Goal: Information Seeking & Learning: Check status

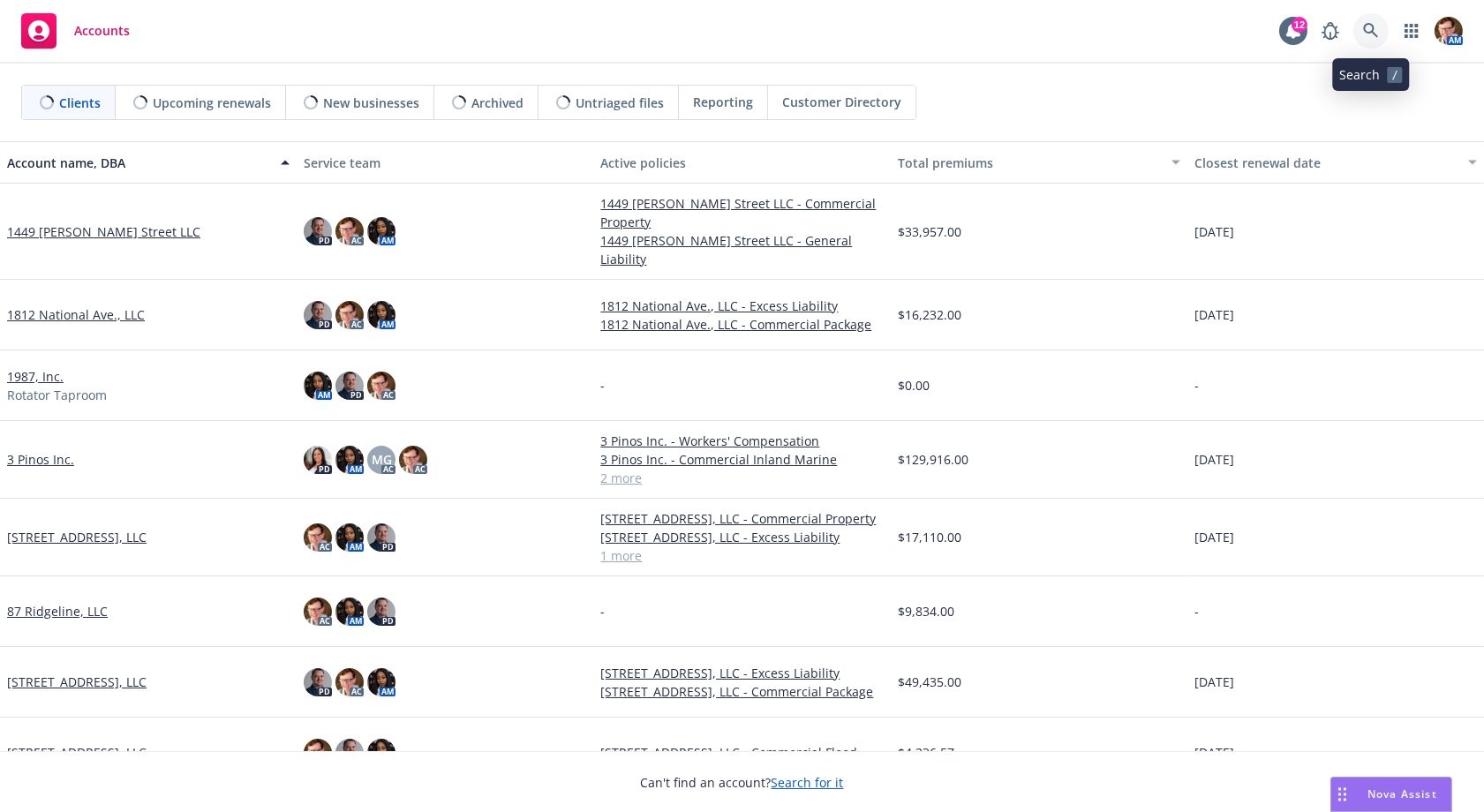
click at [1358, 24] on link at bounding box center [1371, 31] width 35 height 35
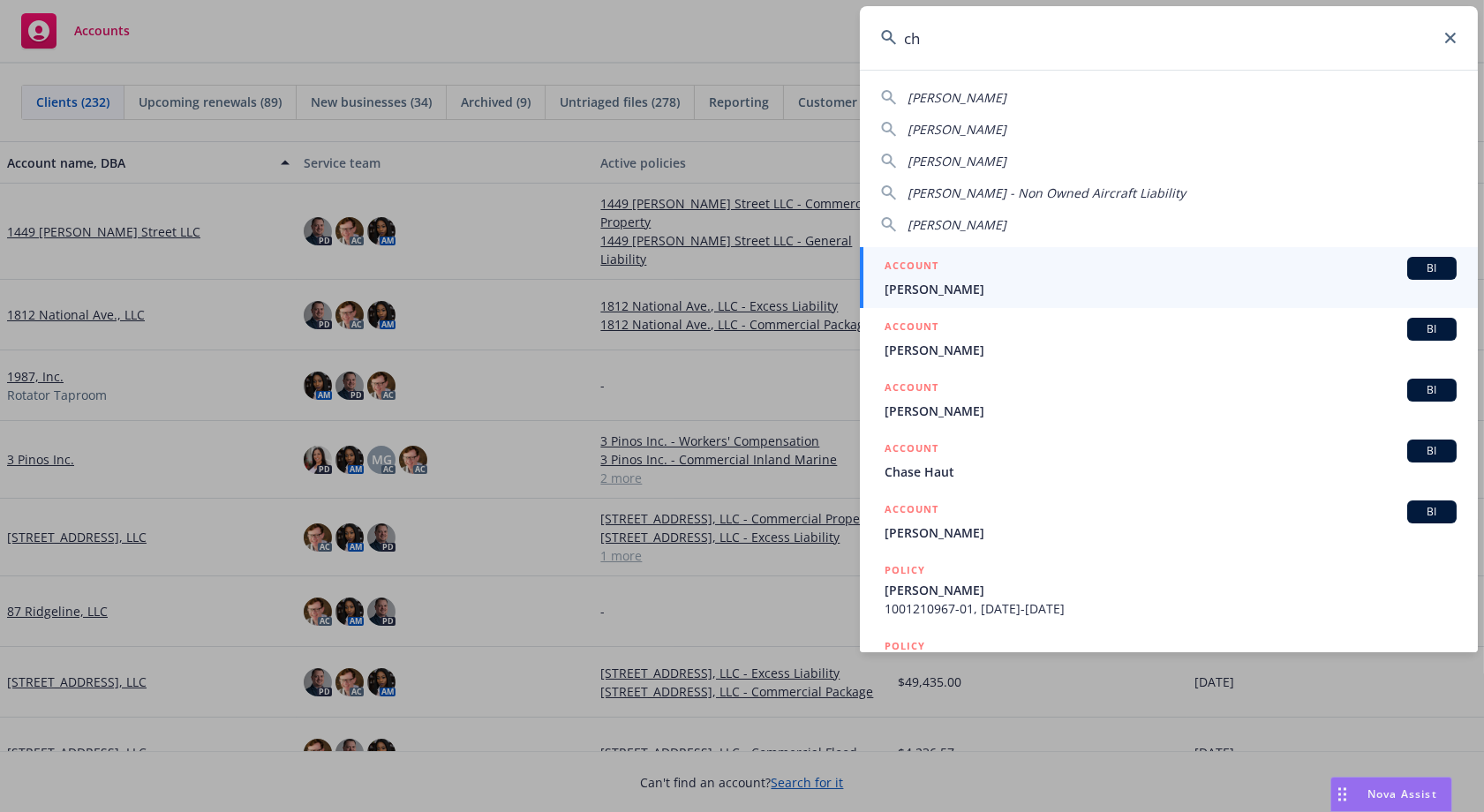
type input "c"
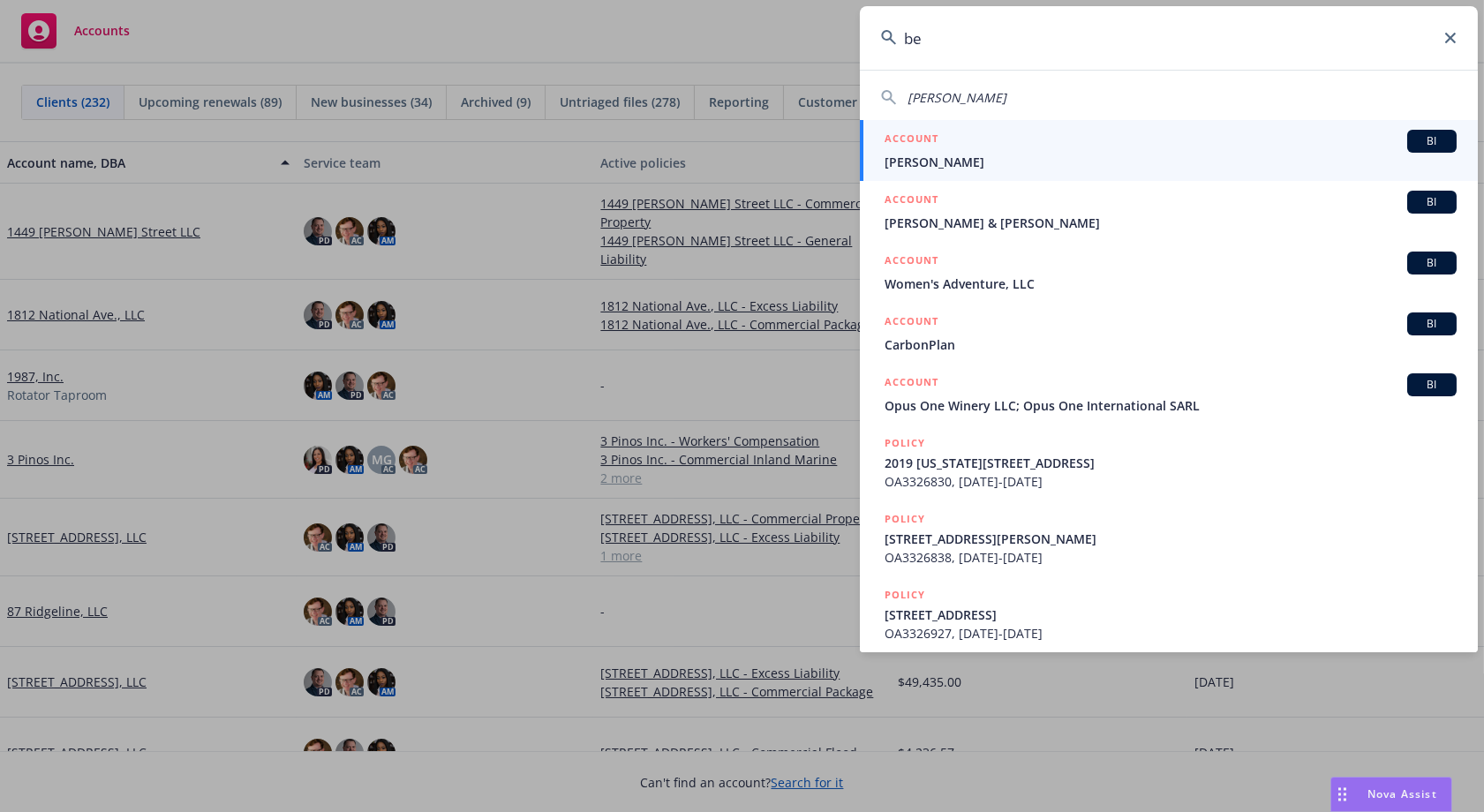
type input "b"
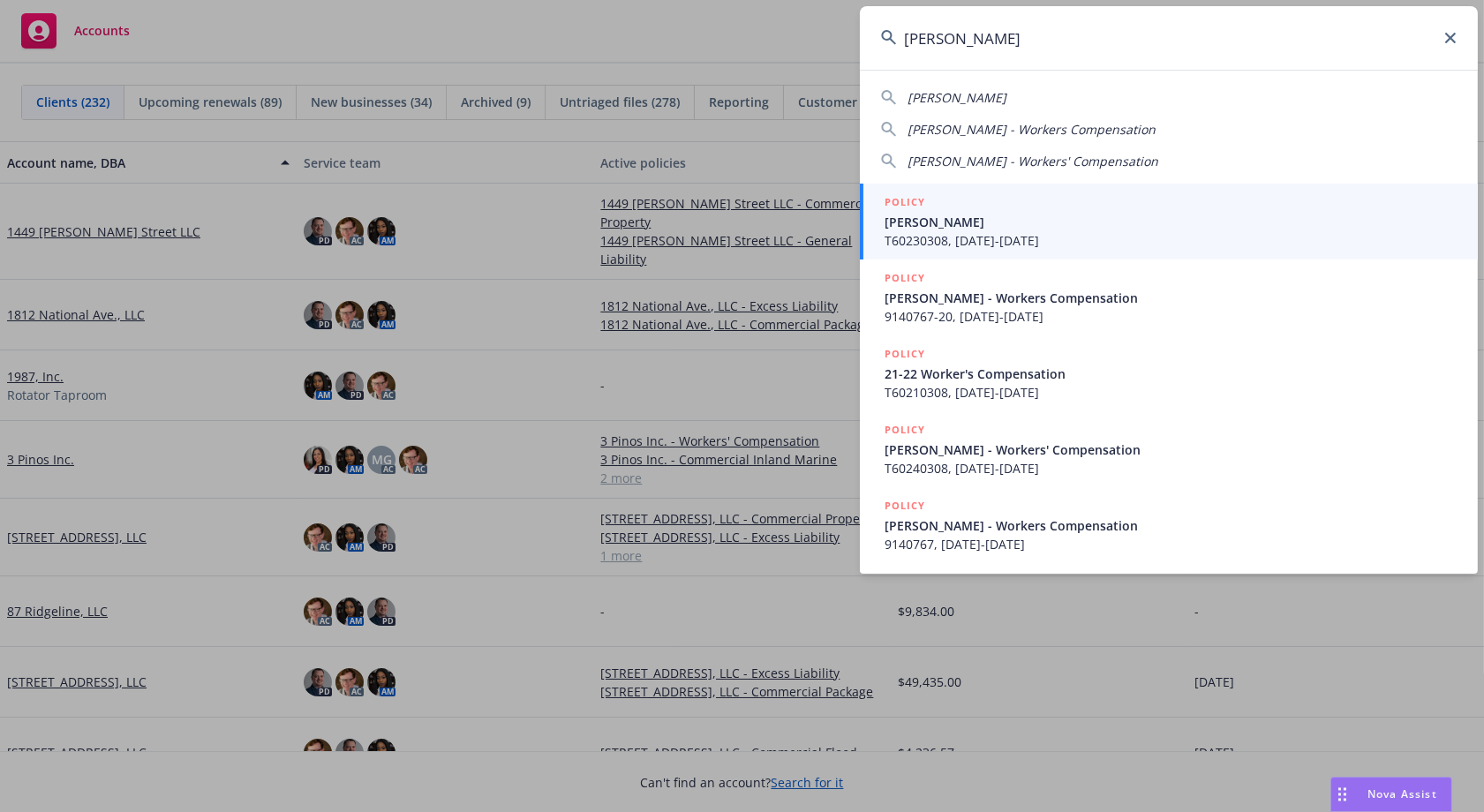
type input "daniel e chase"
drag, startPoint x: 1020, startPoint y: 229, endPoint x: 1024, endPoint y: 238, distance: 9.8
click at [1020, 229] on span "Chase, Daniel E" at bounding box center [1171, 222] width 572 height 19
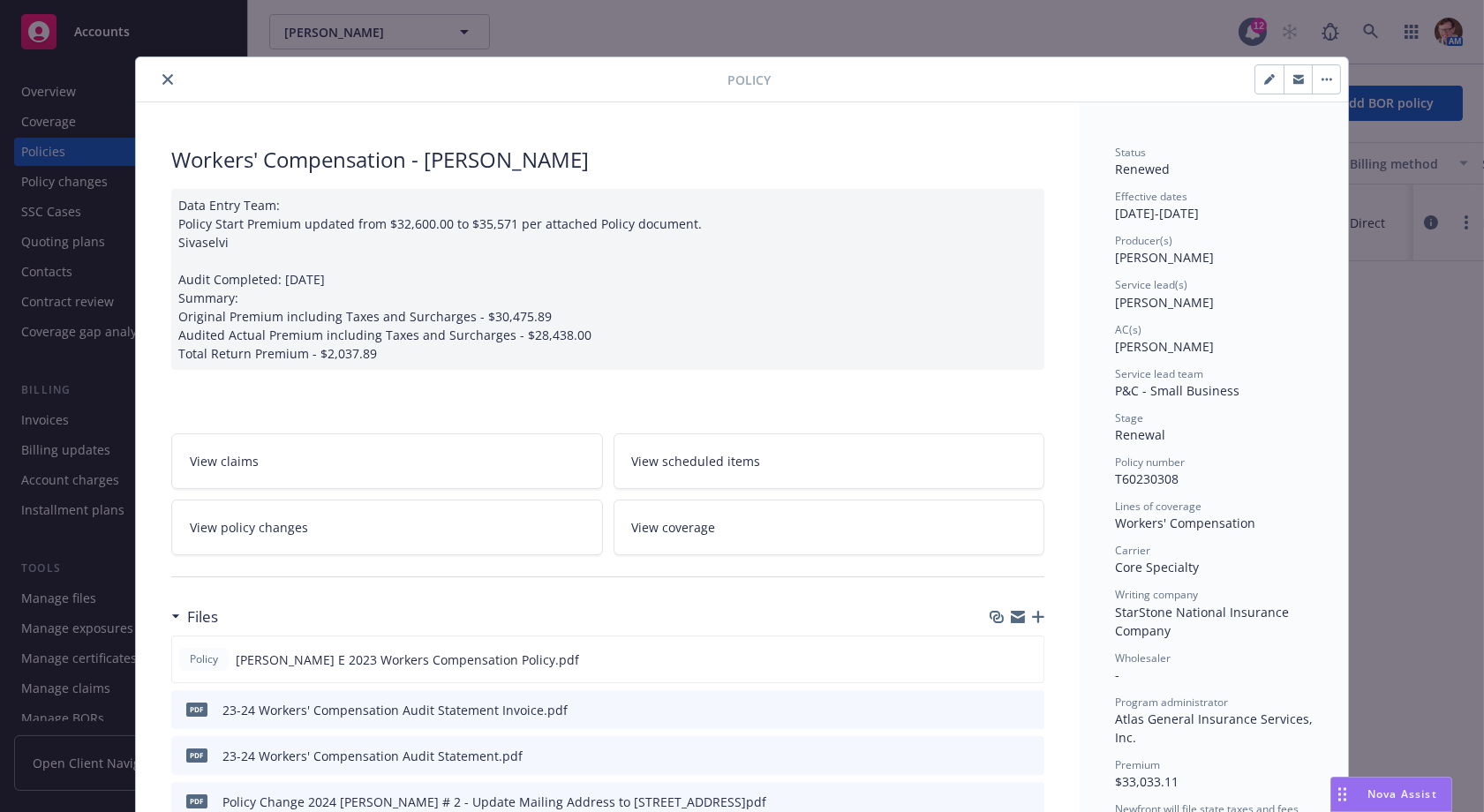
click at [150, 72] on div at bounding box center [435, 79] width 584 height 21
click at [157, 72] on button "close" at bounding box center [167, 79] width 21 height 21
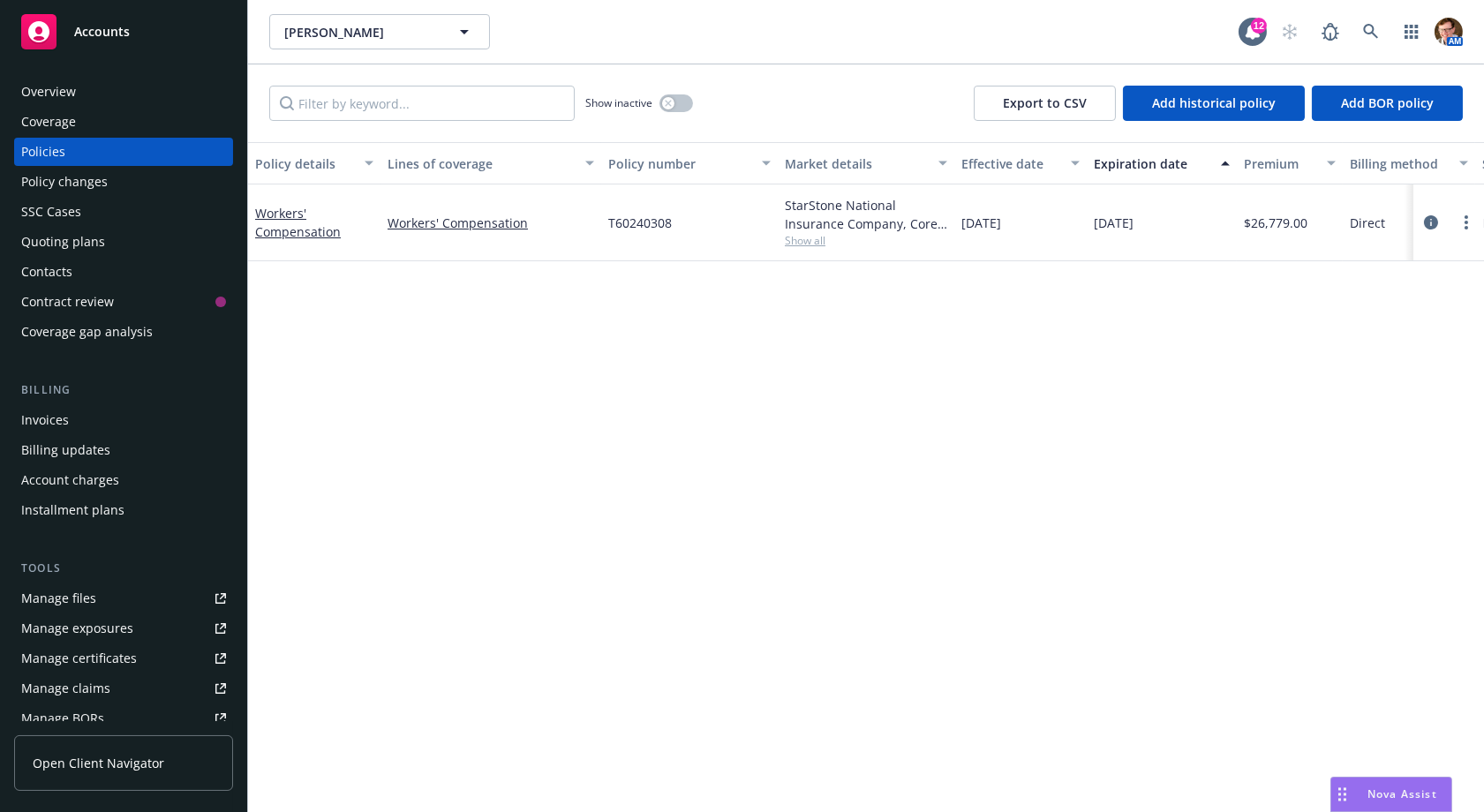
click at [62, 238] on div "Quoting plans" at bounding box center [63, 242] width 84 height 28
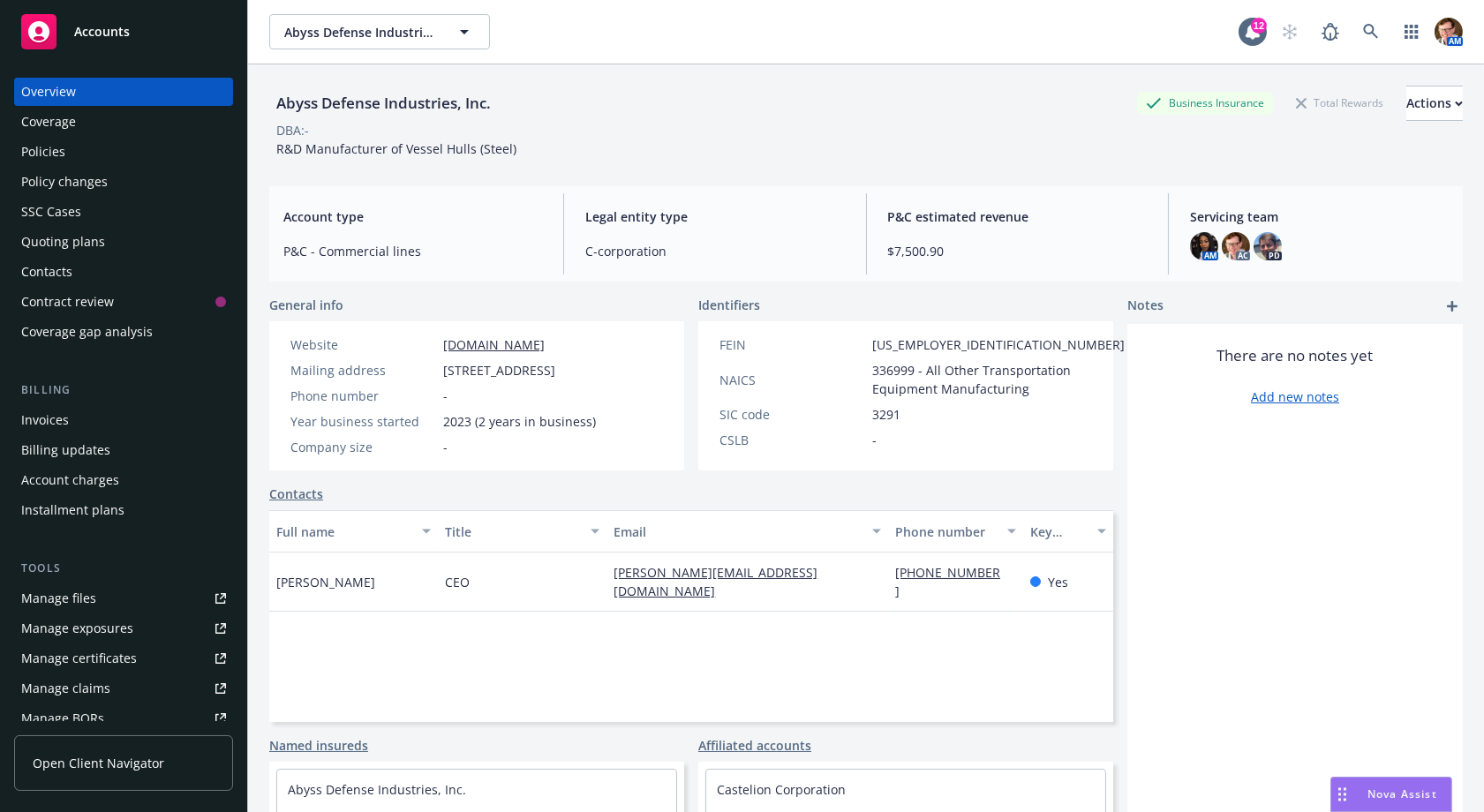
drag, startPoint x: 82, startPoint y: 153, endPoint x: 137, endPoint y: 152, distance: 55.0
click at [82, 152] on div "Policies" at bounding box center [124, 151] width 204 height 28
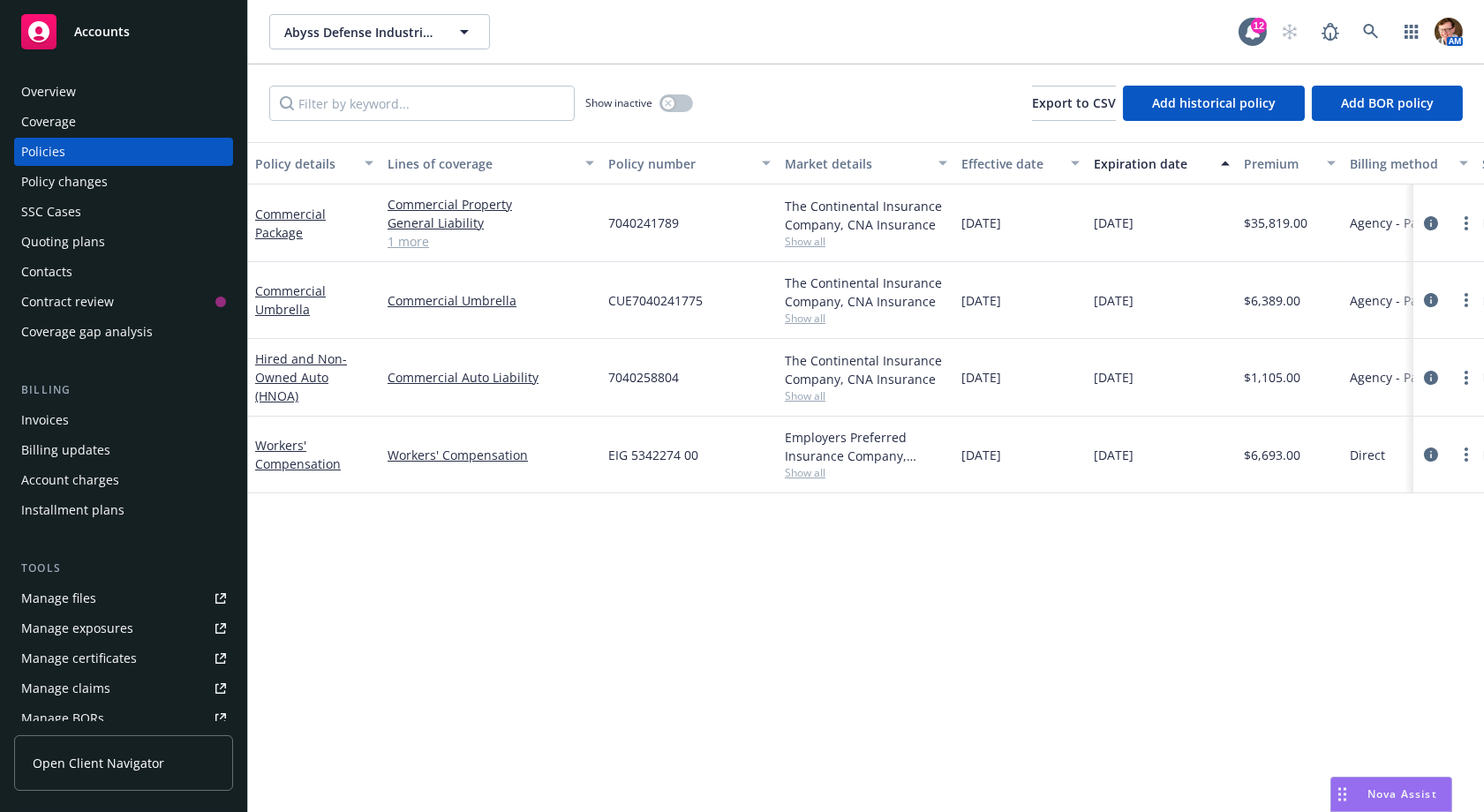
click at [92, 207] on div "SSC Cases" at bounding box center [124, 212] width 204 height 28
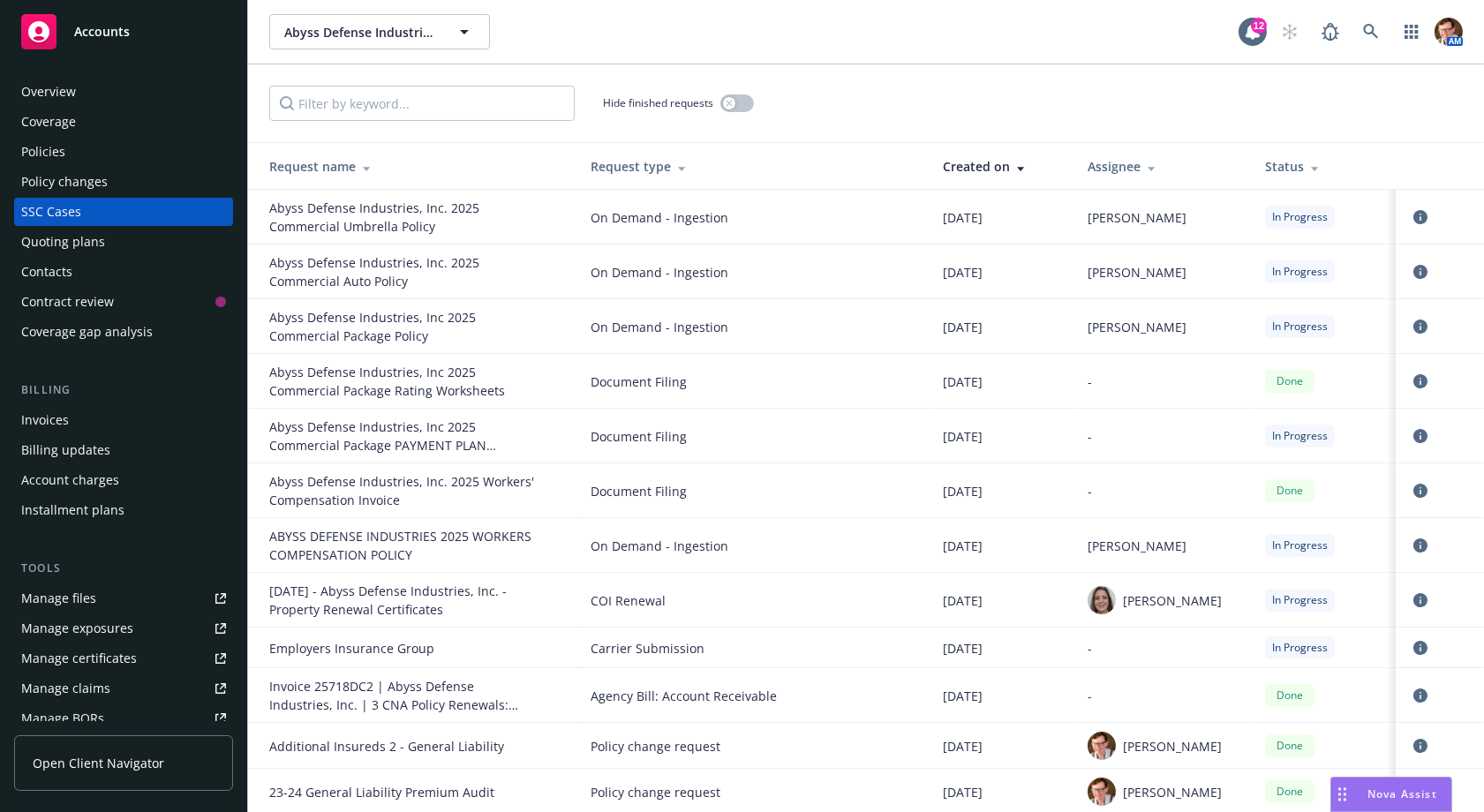
click at [51, 242] on div "Quoting plans" at bounding box center [63, 242] width 84 height 28
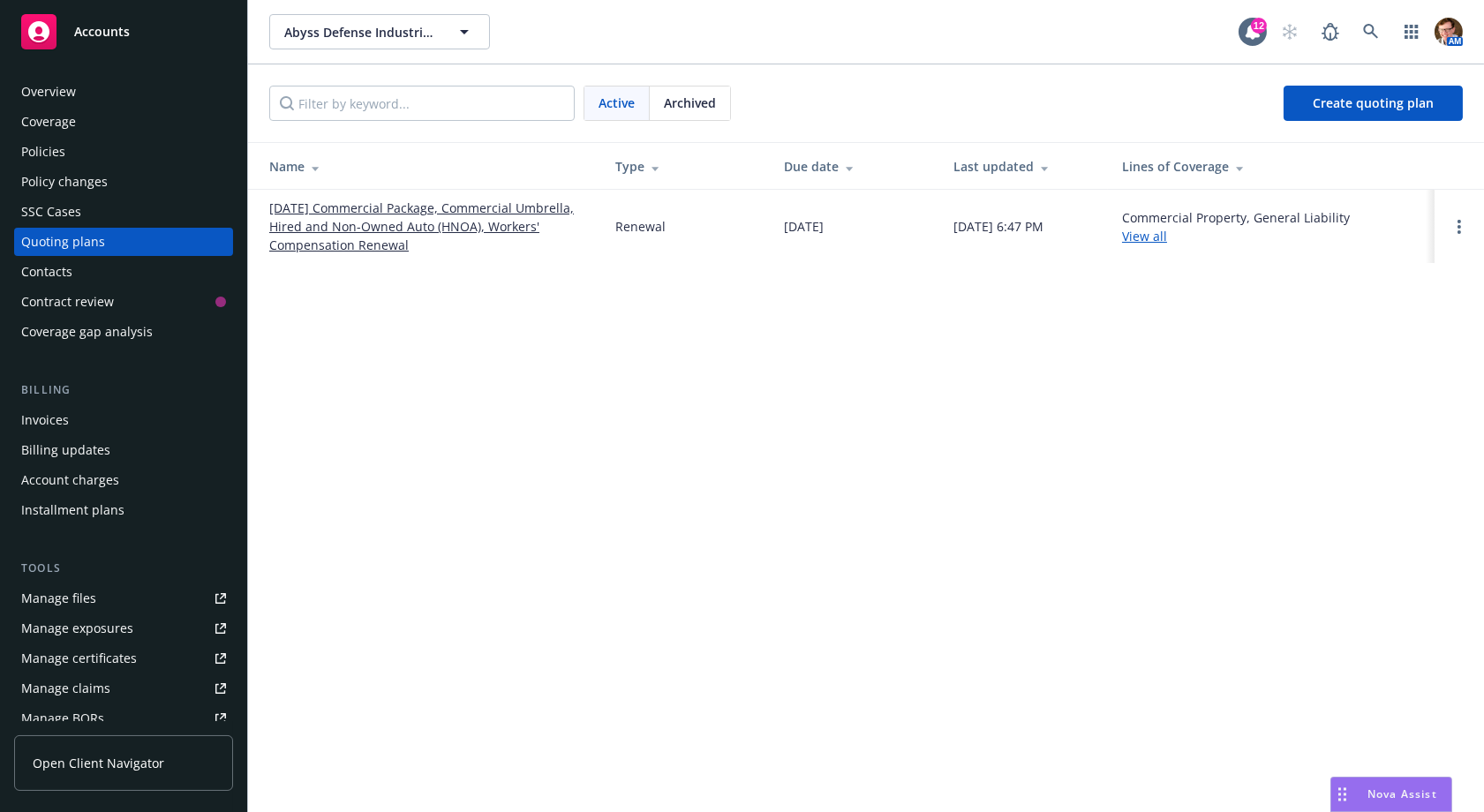
click at [427, 218] on link "[DATE] Commercial Package, Commercial Umbrella, Hired and Non-Owned Auto (HNOA)…" at bounding box center [428, 227] width 318 height 56
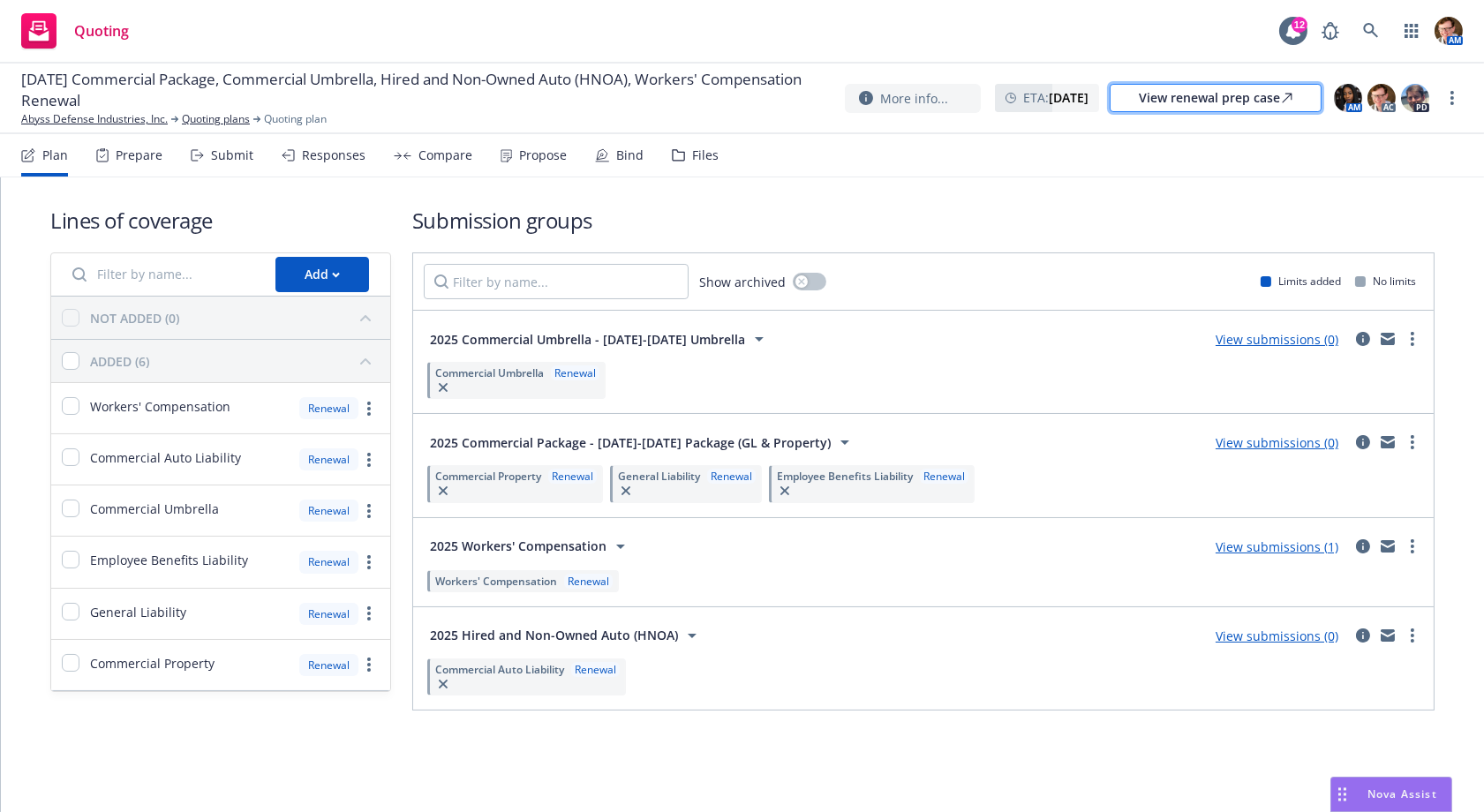
click at [1240, 101] on div "View renewal prep case" at bounding box center [1215, 98] width 153 height 27
click at [1373, 29] on icon at bounding box center [1371, 31] width 15 height 15
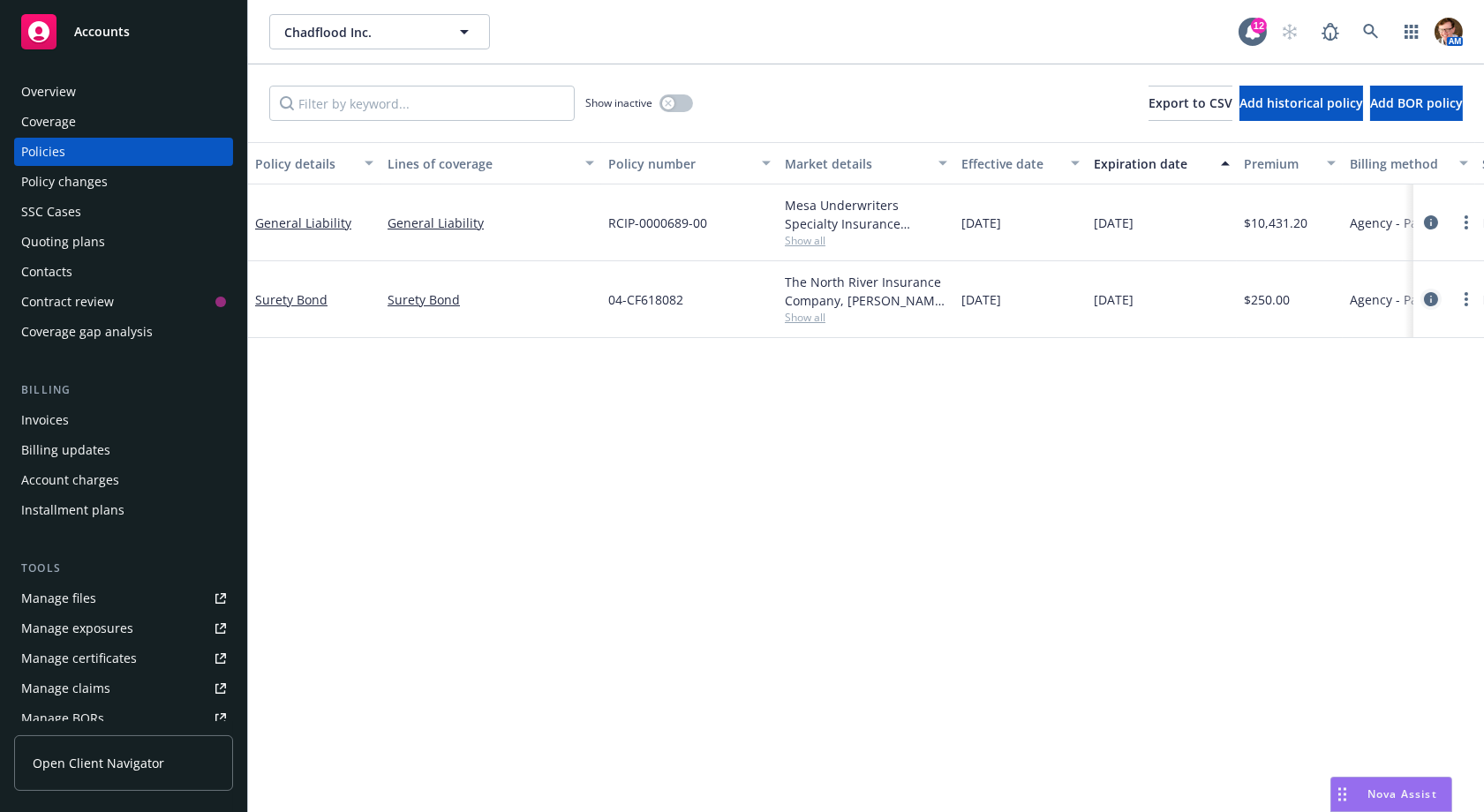
click at [1428, 302] on icon "circleInformation" at bounding box center [1430, 298] width 14 height 14
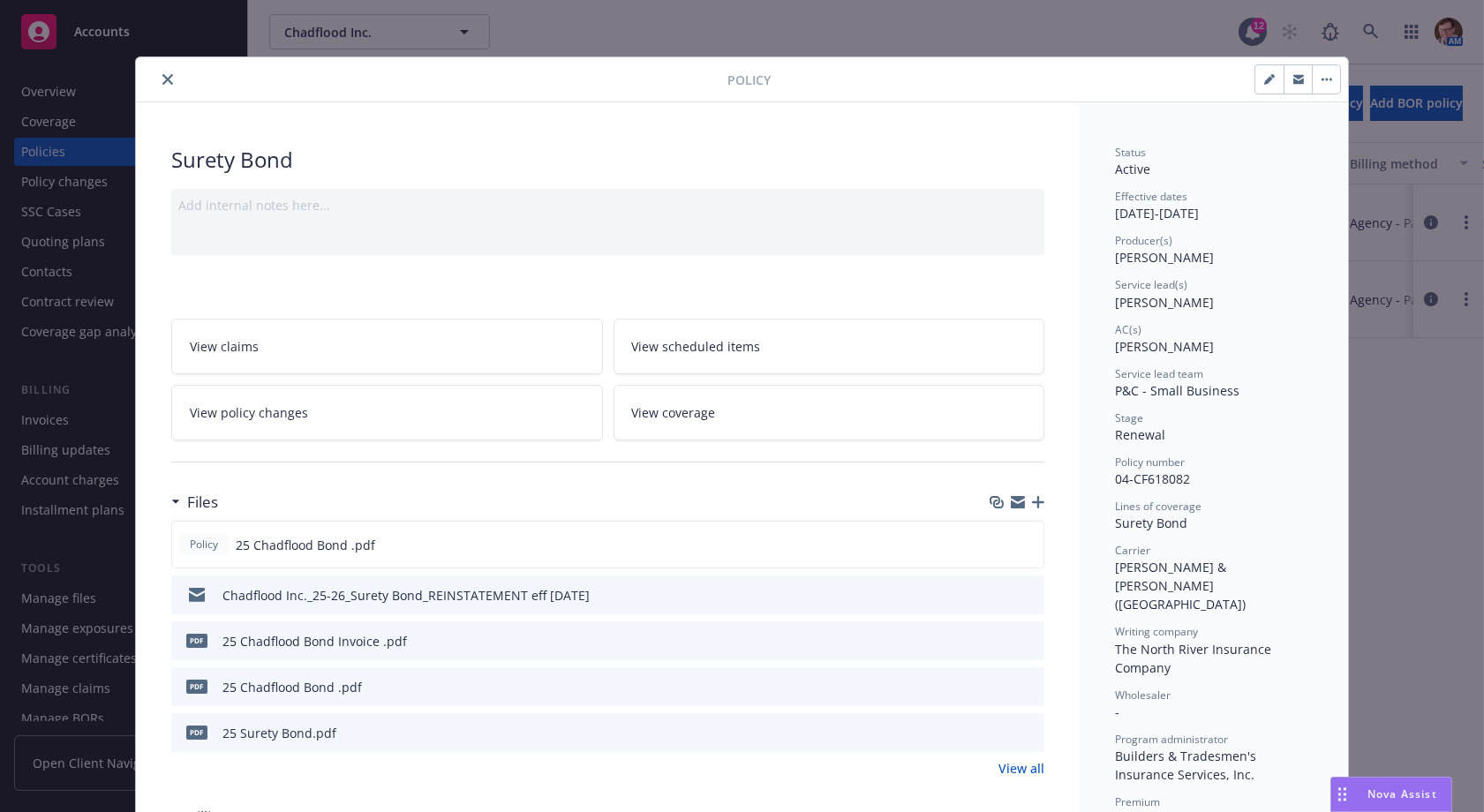
click at [163, 77] on icon "close" at bounding box center [167, 79] width 10 height 10
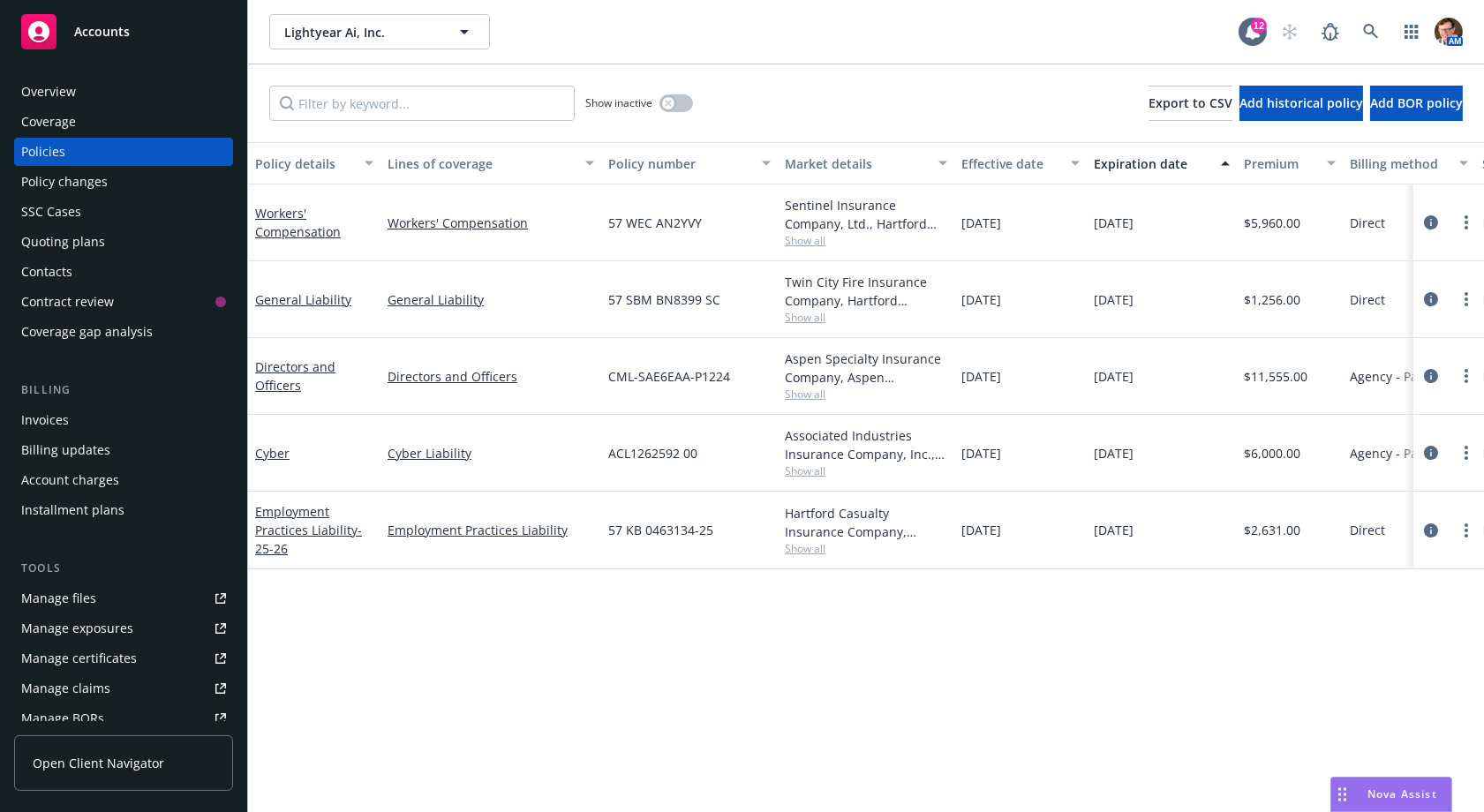
click at [55, 92] on div "Overview" at bounding box center [48, 92] width 55 height 28
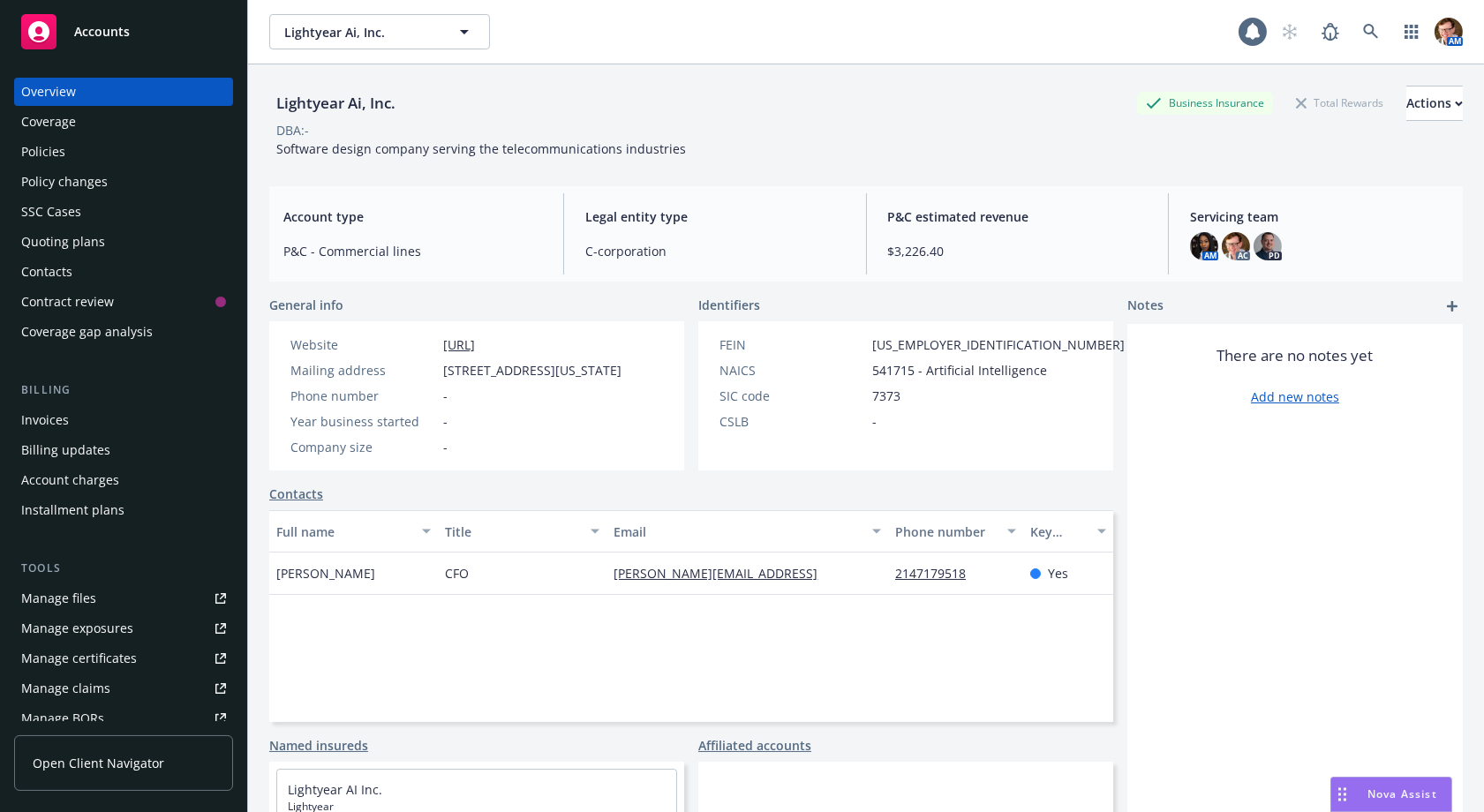
click at [85, 148] on div "Policies" at bounding box center [124, 151] width 204 height 28
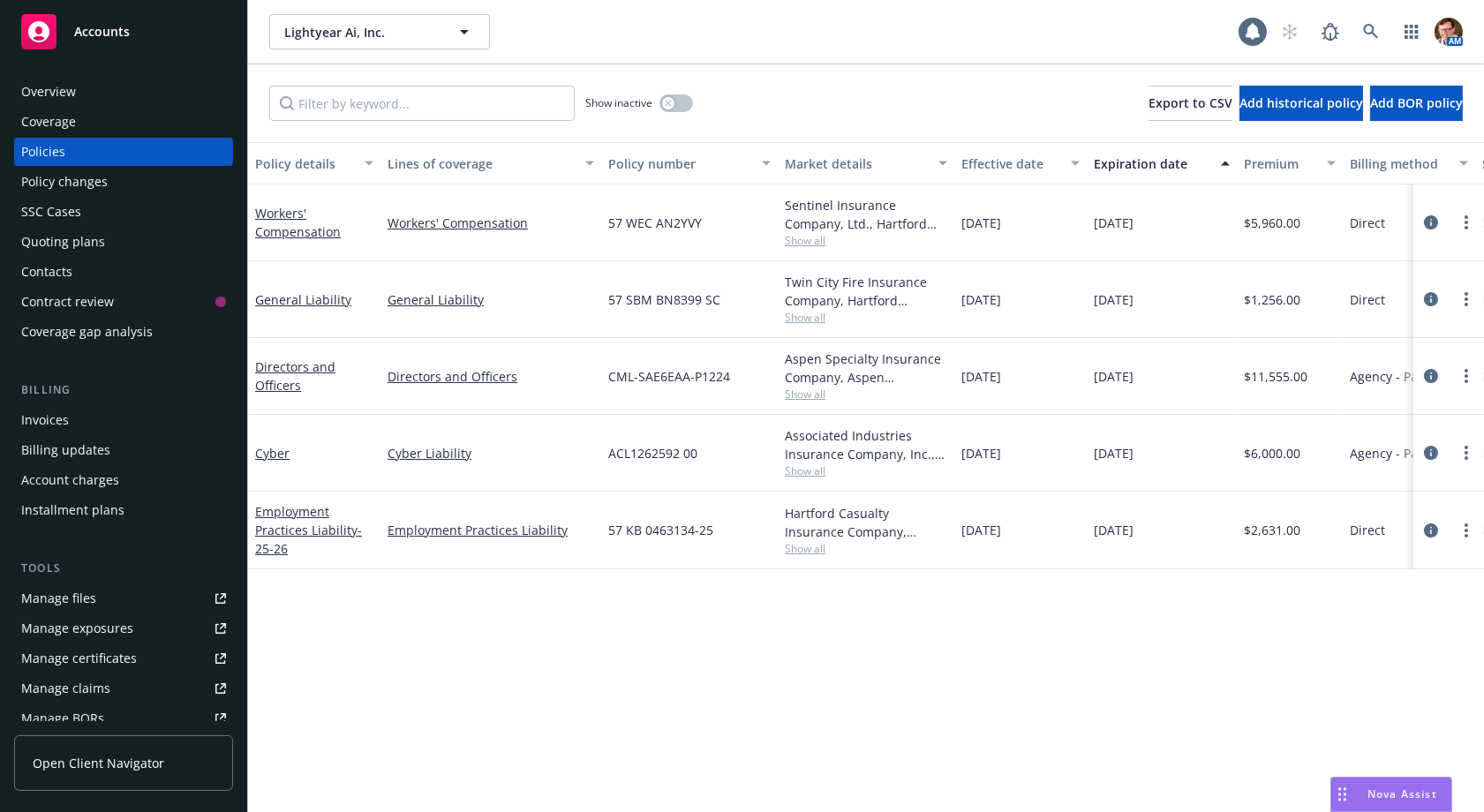
click at [95, 186] on div "Policy changes" at bounding box center [64, 182] width 86 height 28
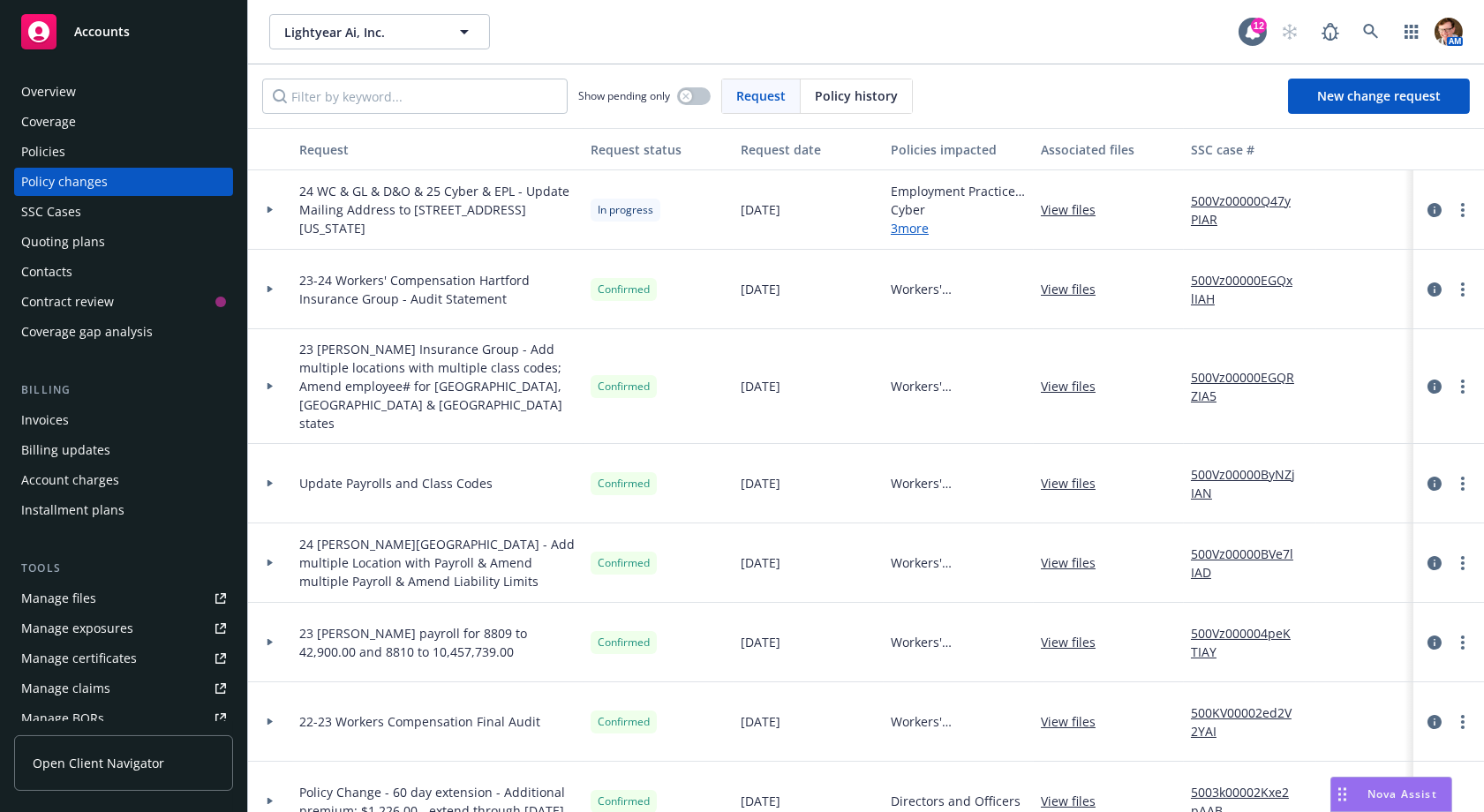
drag, startPoint x: 258, startPoint y: 214, endPoint x: 269, endPoint y: 212, distance: 11.2
click at [258, 214] on div at bounding box center [270, 210] width 45 height 80
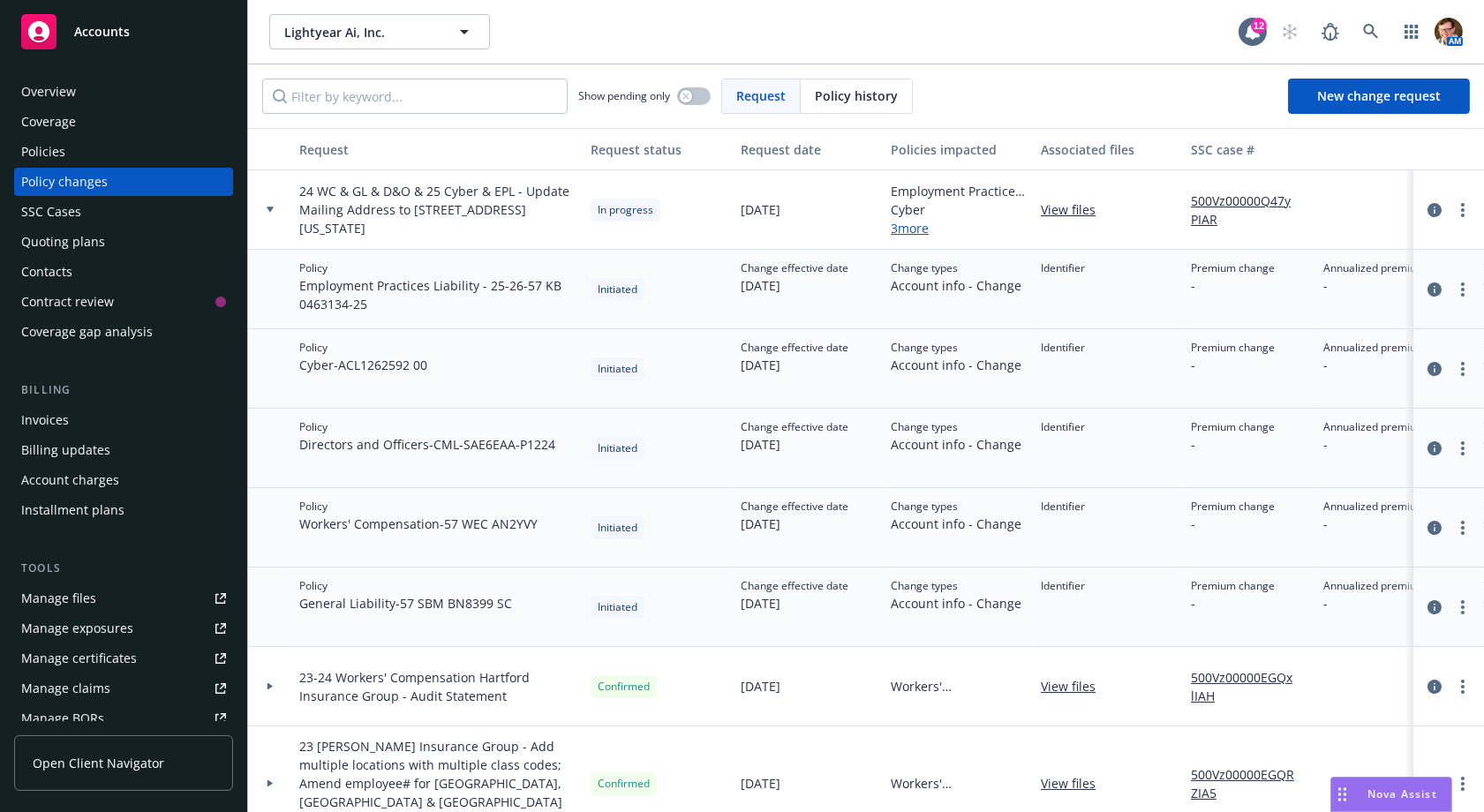
click at [1236, 194] on link "500Vz00000Q47yPIAR" at bounding box center [1250, 210] width 118 height 37
click at [1215, 208] on link "500Vz00000Q47yPIAR" at bounding box center [1250, 210] width 118 height 37
click at [280, 203] on div at bounding box center [270, 210] width 45 height 80
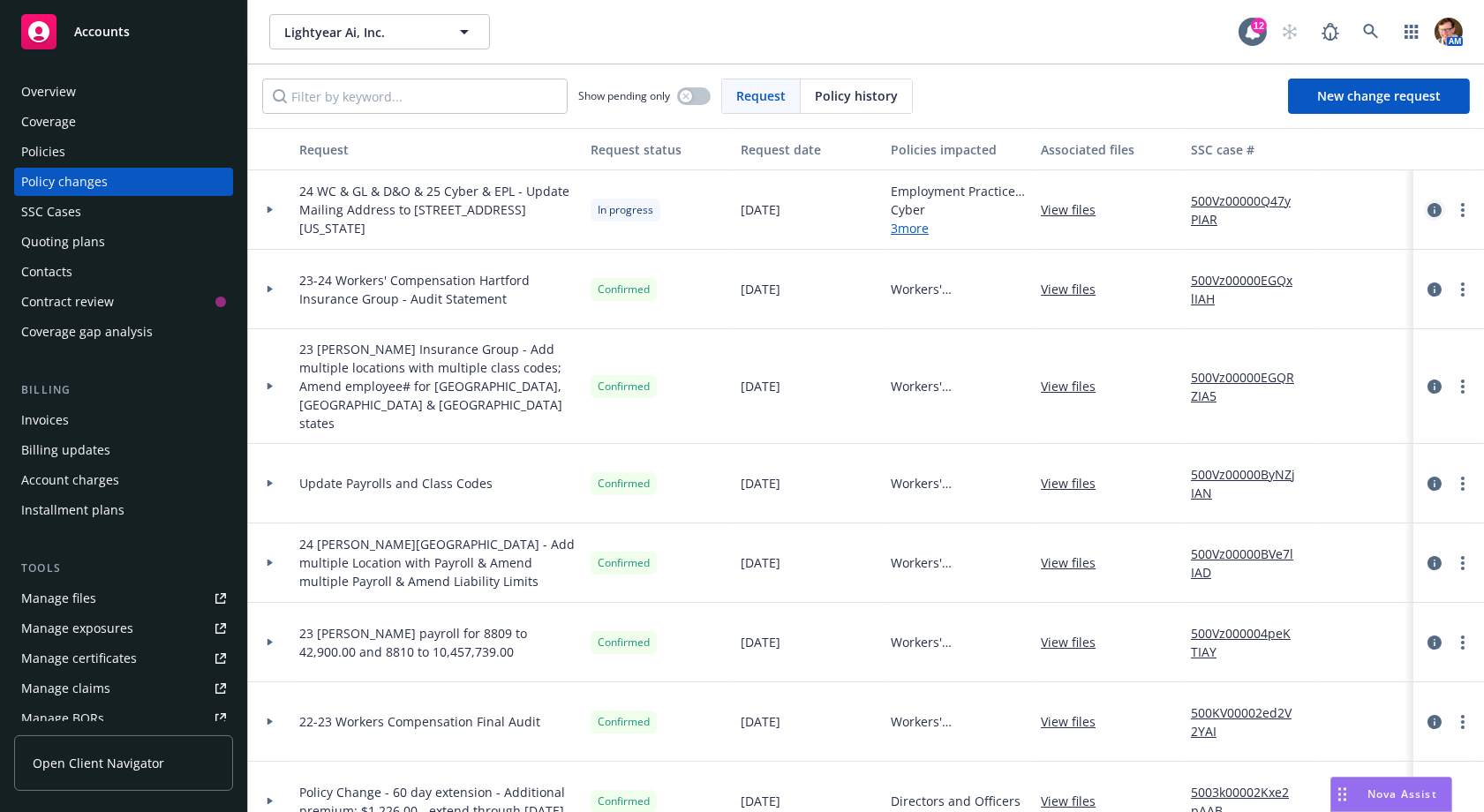
drag, startPoint x: 1425, startPoint y: 204, endPoint x: 1413, endPoint y: 205, distance: 12.0
click at [1427, 203] on icon "circleInformation" at bounding box center [1434, 210] width 14 height 14
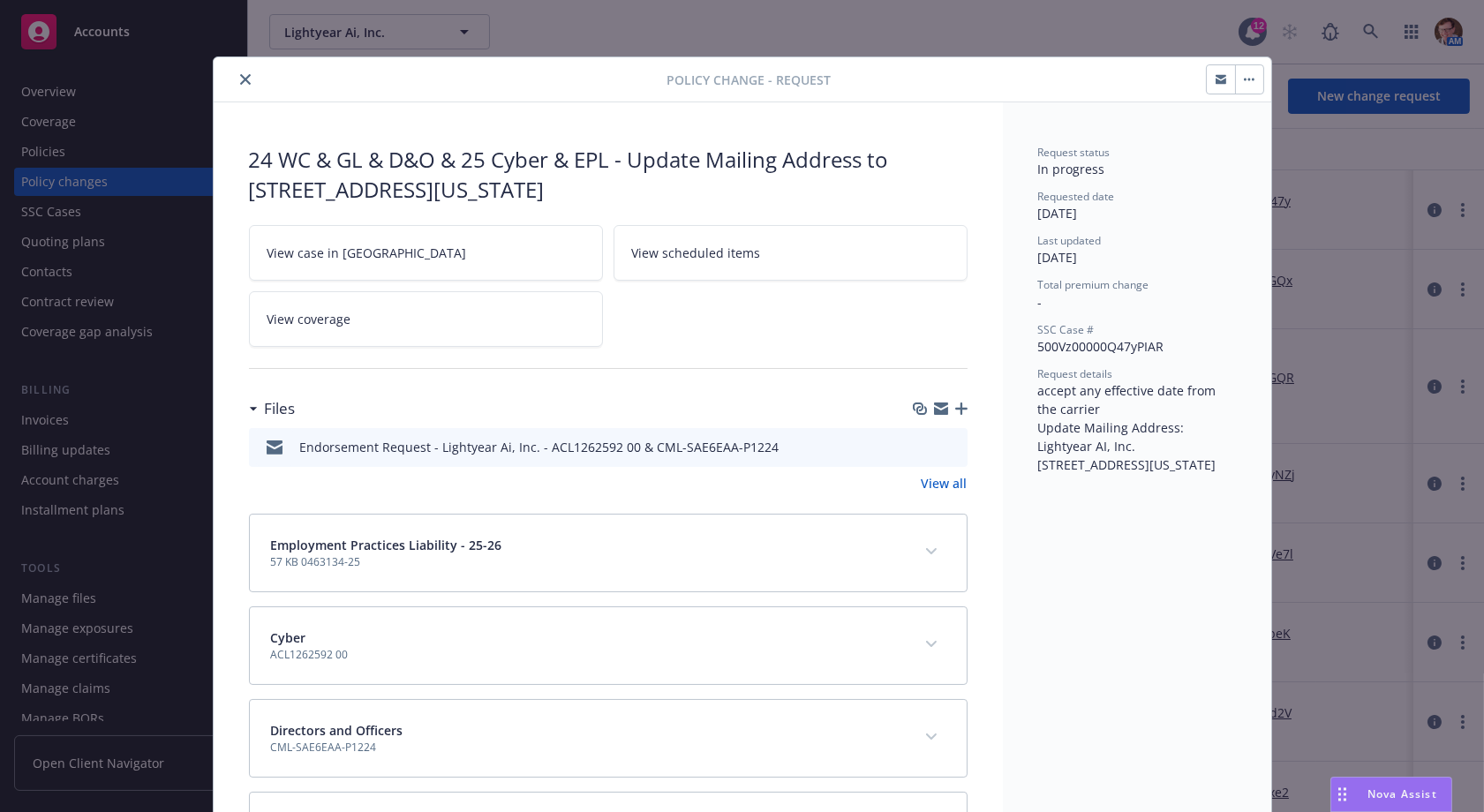
scroll to position [52, 0]
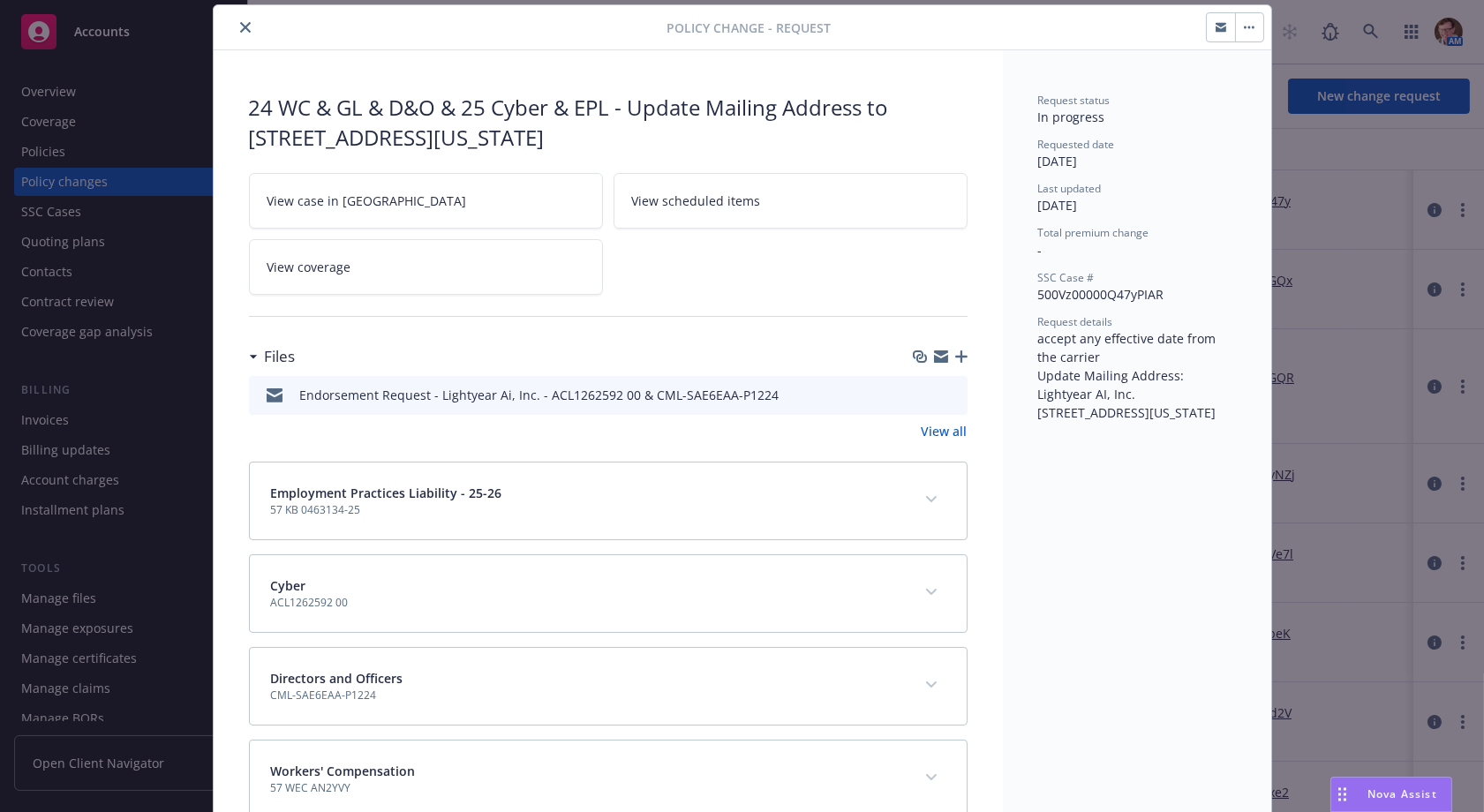
click at [1249, 19] on button "button" at bounding box center [1249, 27] width 28 height 28
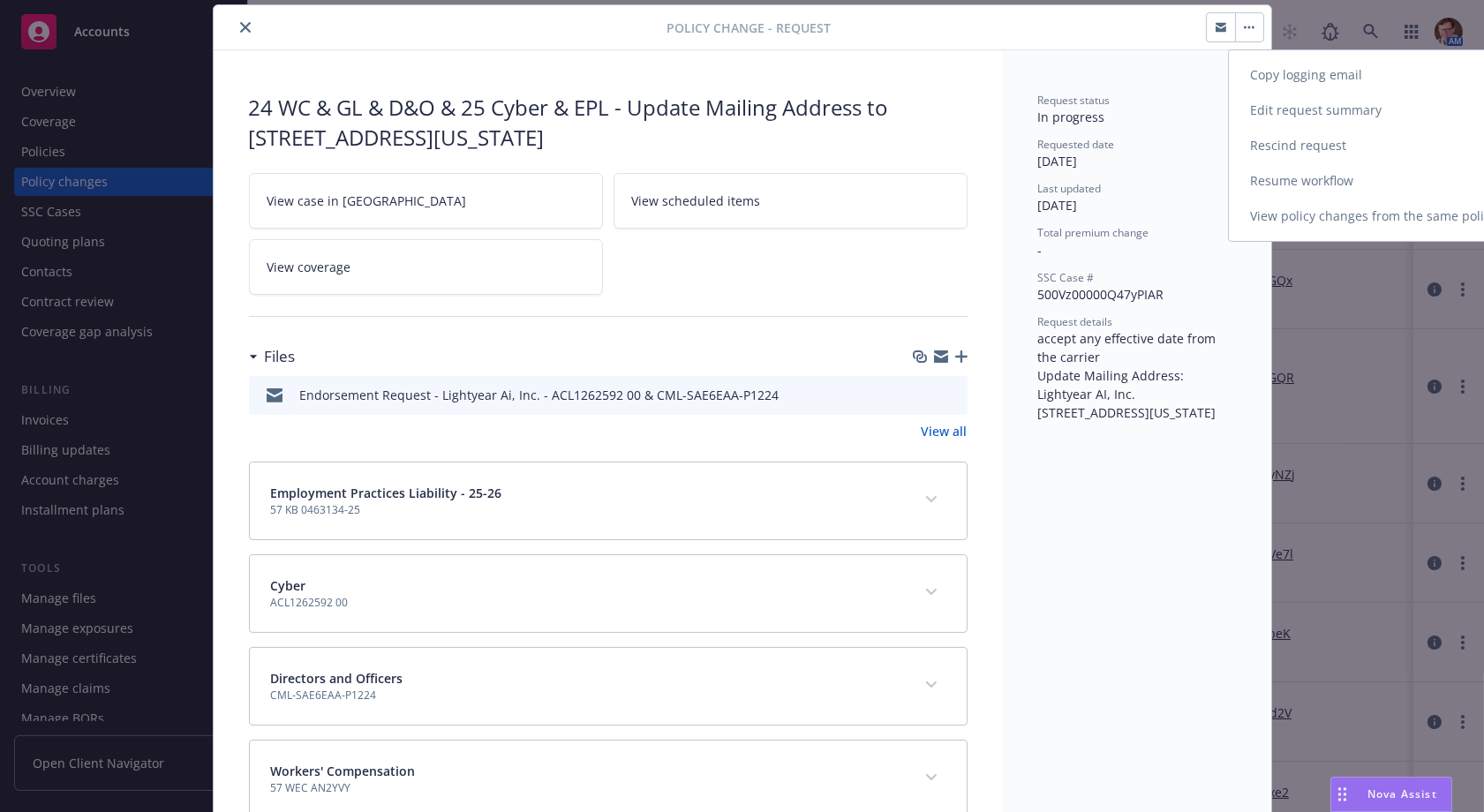
click at [1282, 76] on link "Copy logging email" at bounding box center [1381, 75] width 303 height 35
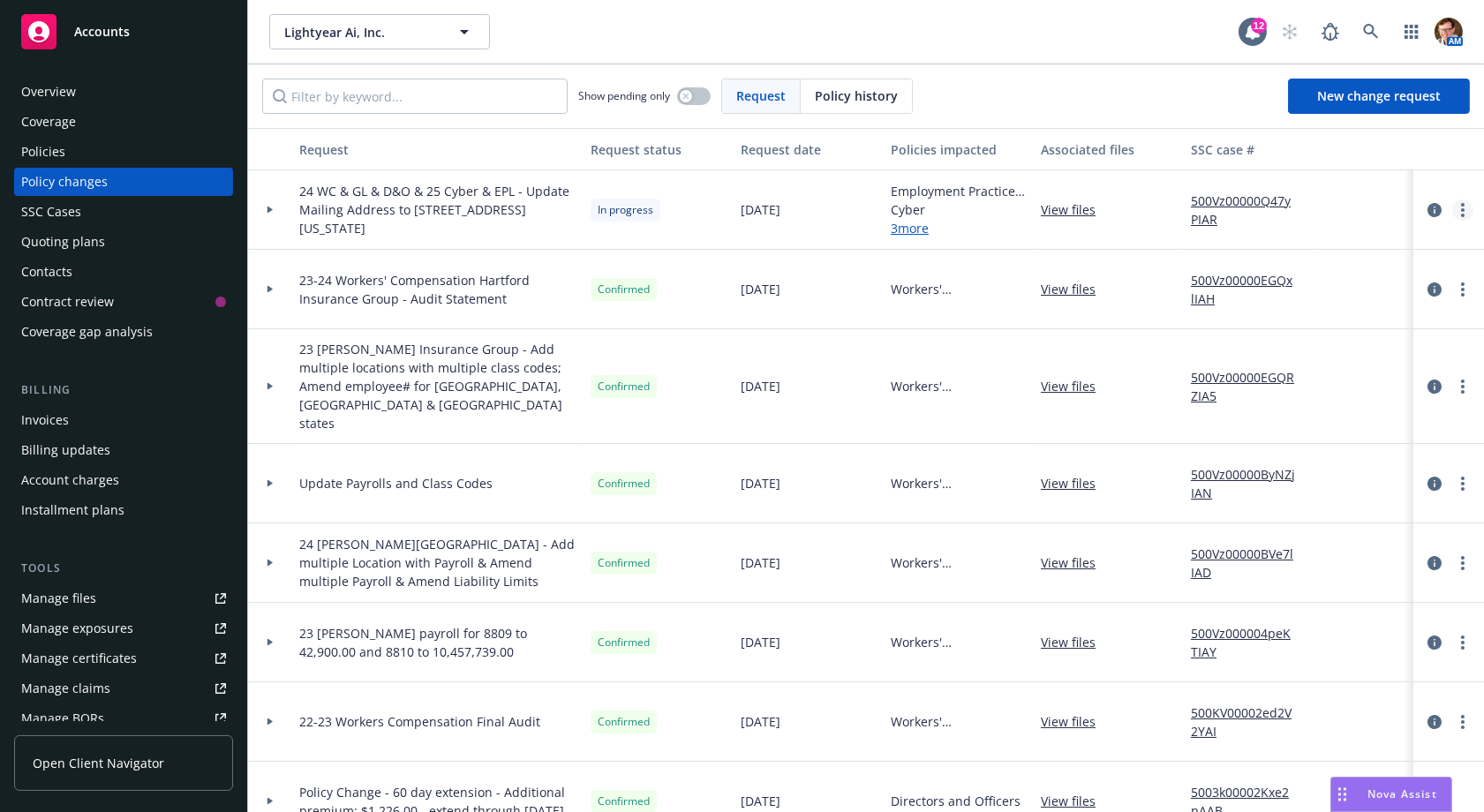
click at [1454, 206] on link "more" at bounding box center [1463, 210] width 21 height 21
click at [1365, 174] on div at bounding box center [1396, 210] width 159 height 80
click at [1214, 203] on link "500Vz00000Q47yPIAR" at bounding box center [1250, 210] width 118 height 37
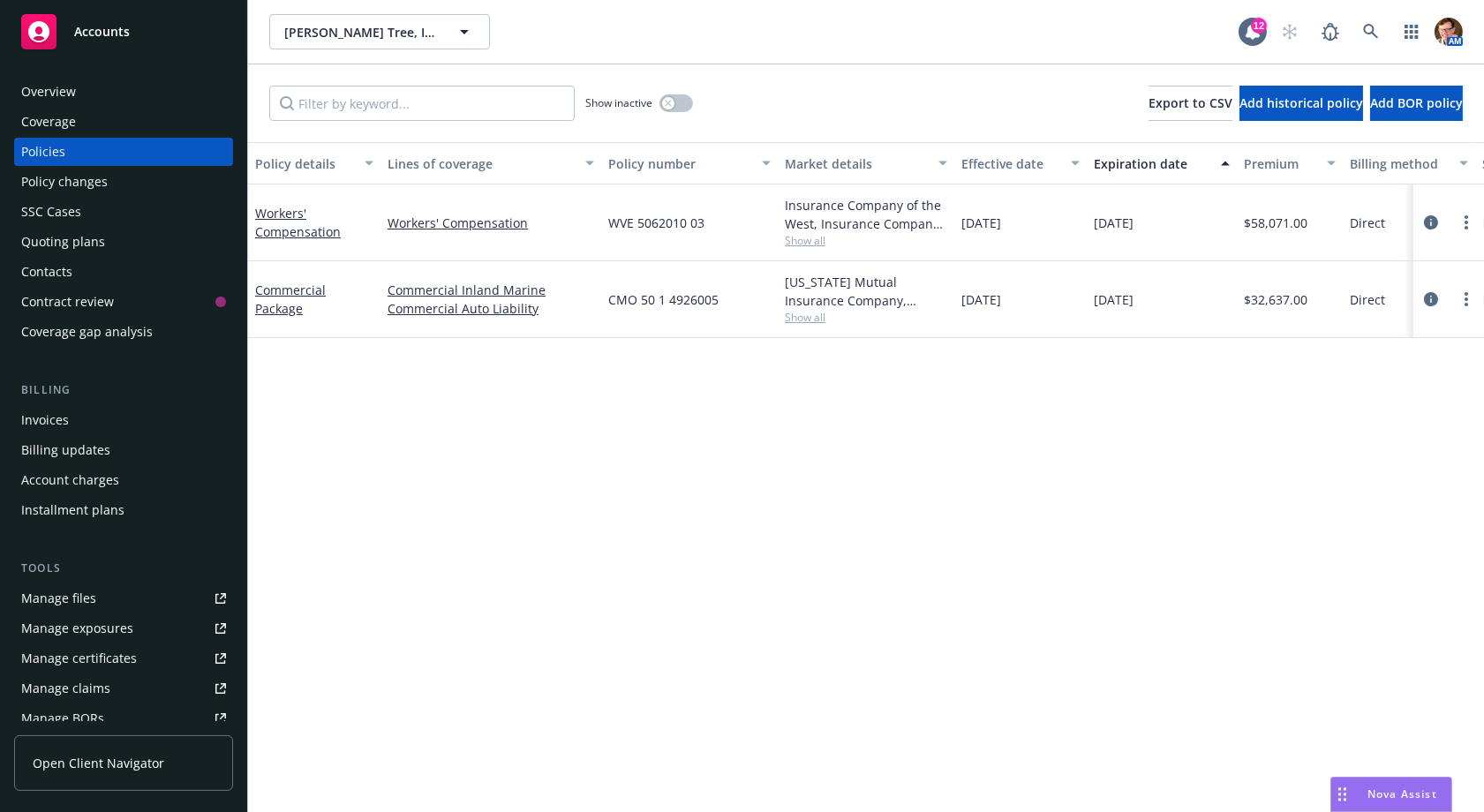
click at [104, 169] on div "Policy changes" at bounding box center [64, 182] width 86 height 28
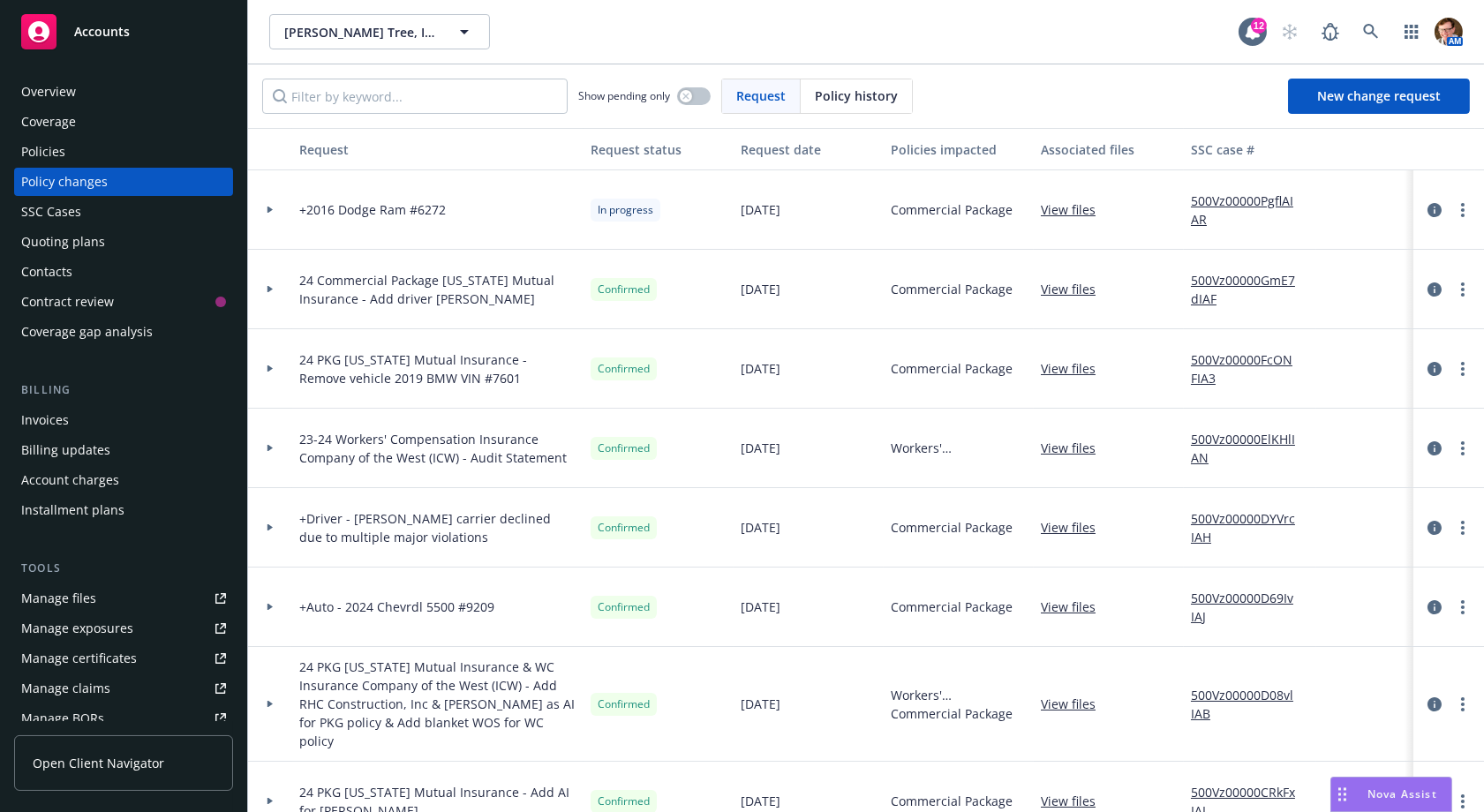
click at [274, 202] on div at bounding box center [270, 210] width 45 height 80
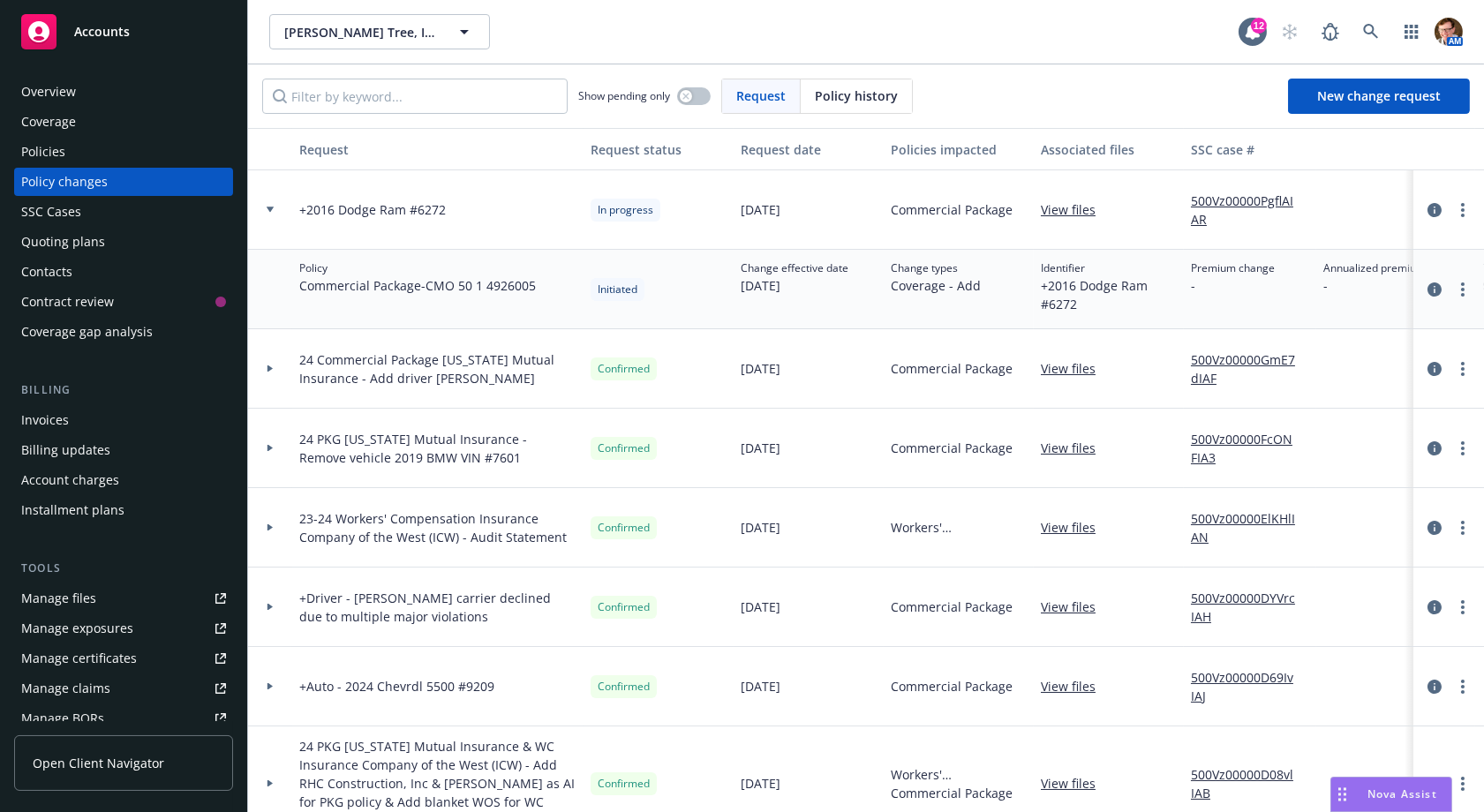
click at [1240, 194] on link "500Vz00000PgflAIAR" at bounding box center [1250, 210] width 118 height 37
